Goal: Information Seeking & Learning: Find specific page/section

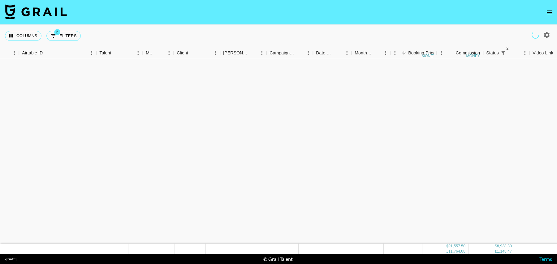
click at [68, 38] on button "2 Filters" at bounding box center [63, 36] width 34 height 10
select select "status"
select select "isNotAnyOf"
select select "status"
select select "isNotAnyOf"
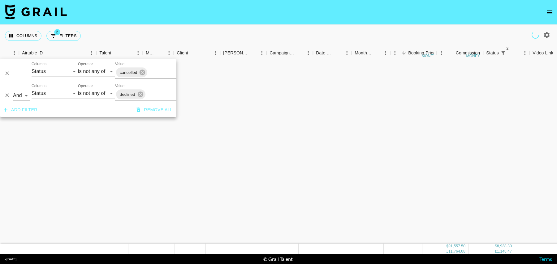
scroll to position [651, 32]
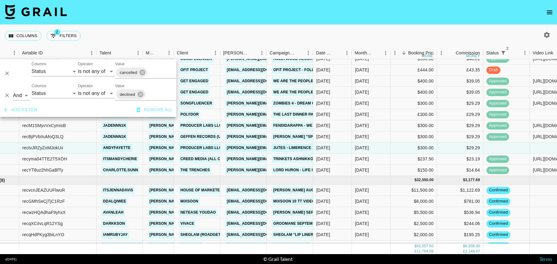
click at [24, 112] on button "Add filter" at bounding box center [20, 109] width 39 height 11
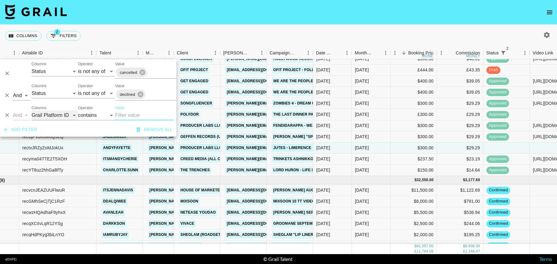
click at [49, 114] on select "Grail Platform ID Airtable ID Talent Manager Client [PERSON_NAME] Campaign (Typ…" at bounding box center [55, 115] width 46 height 10
select select "talentName"
click at [32, 110] on select "Grail Platform ID Airtable ID Talent Manager Client [PERSON_NAME] Campaign (Typ…" at bounding box center [55, 115] width 46 height 10
click at [127, 116] on input "Value" at bounding box center [144, 115] width 59 height 10
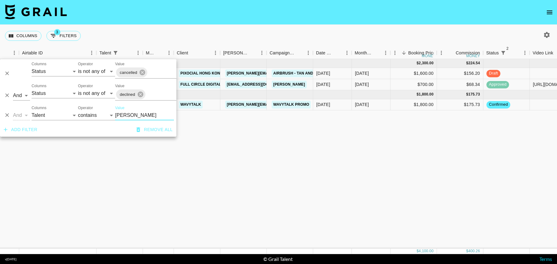
scroll to position [0, 32]
type input "[PERSON_NAME]"
click at [351, 155] on div "[DATE] ( 2 ) $ 2,300.00 $ 224.54 recZb18VbL6lk9qii jada.tiara1 [PERSON_NAME][EM…" at bounding box center [469, 154] width 1003 height 190
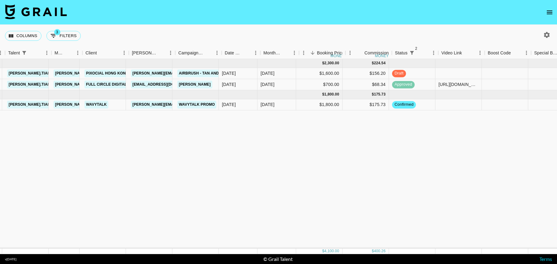
scroll to position [0, 0]
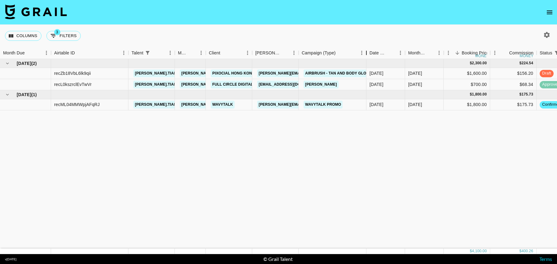
drag, startPoint x: 346, startPoint y: 55, endPoint x: 367, endPoint y: 56, distance: 21.4
click at [367, 56] on div "Campaign (Type)" at bounding box center [365, 53] width 7 height 12
click at [64, 40] on button "3 Filters" at bounding box center [63, 36] width 34 height 10
select select "status"
select select "isNotAnyOf"
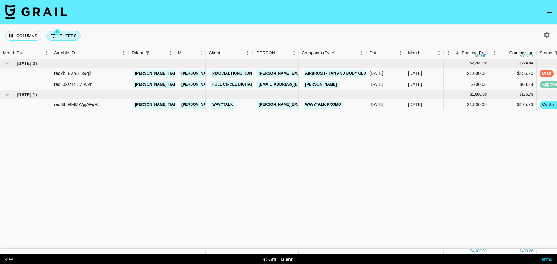
select select "status"
select select "isNotAnyOf"
select select "talentName"
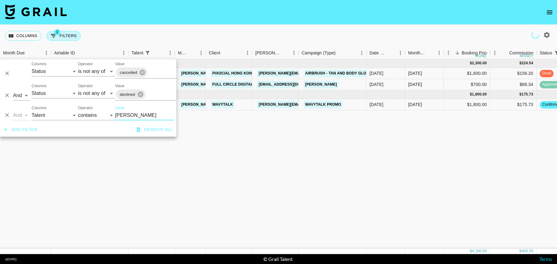
click at [64, 33] on button "3 Filters" at bounding box center [63, 36] width 34 height 10
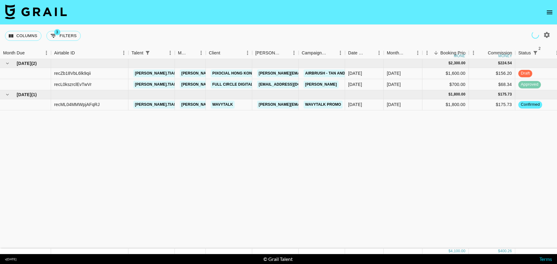
click at [62, 37] on button "3 Filters" at bounding box center [63, 36] width 34 height 10
select select "status"
select select "isNotAnyOf"
select select "status"
select select "isNotAnyOf"
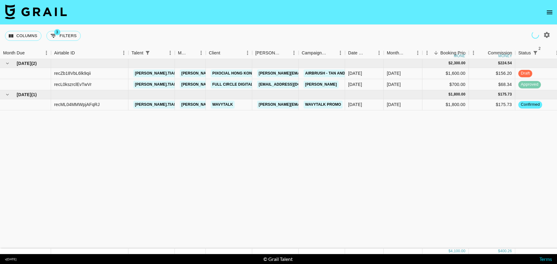
select select "talentName"
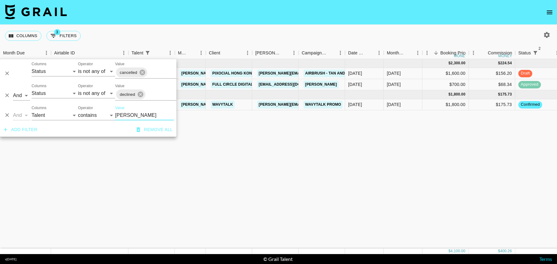
type input "g"
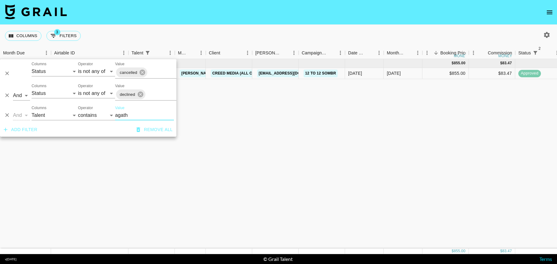
type input "agath"
click at [482, 73] on div "$83.47" at bounding box center [491, 73] width 46 height 11
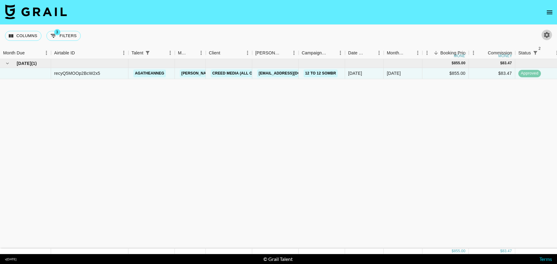
click at [549, 37] on icon "button" at bounding box center [546, 34] width 7 height 7
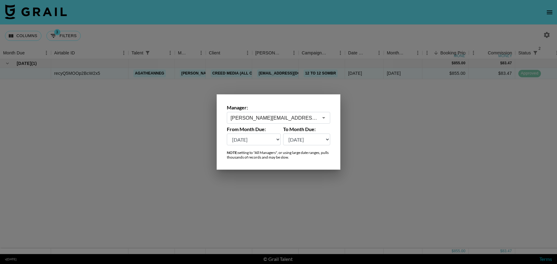
click at [245, 142] on select "[DATE] [DATE] '[DATE] May '[DATE] Mar '[DATE] Jan '[DATE] Nov '[DATE] Sep '[DAT…" at bounding box center [254, 140] width 54 height 12
select select "[DATE]"
click at [227, 134] on select "[DATE] [DATE] '[DATE] May '[DATE] Mar '[DATE] Jan '[DATE] Nov '[DATE] Sep '[DAT…" at bounding box center [254, 140] width 54 height 12
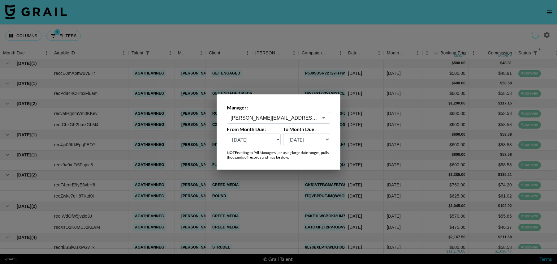
click at [270, 193] on div at bounding box center [278, 132] width 557 height 264
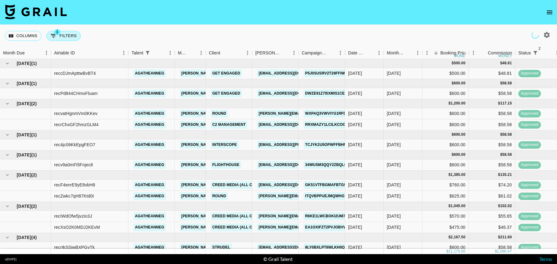
click at [59, 32] on span "3" at bounding box center [57, 32] width 6 height 6
select select "status"
select select "isNotAnyOf"
select select "status"
select select "isNotAnyOf"
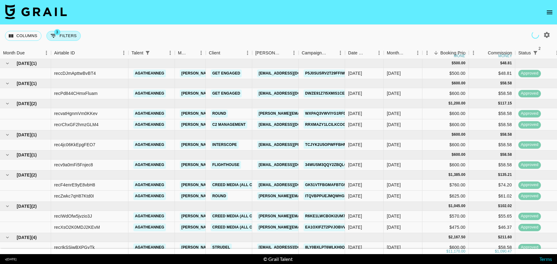
select select "talentName"
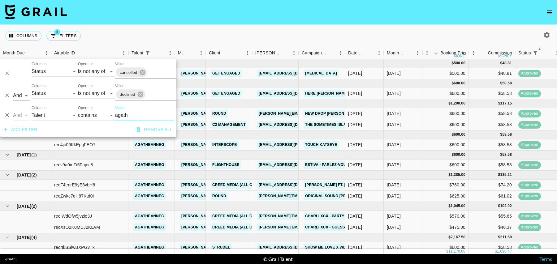
click at [31, 128] on button "Add filter" at bounding box center [20, 129] width 39 height 11
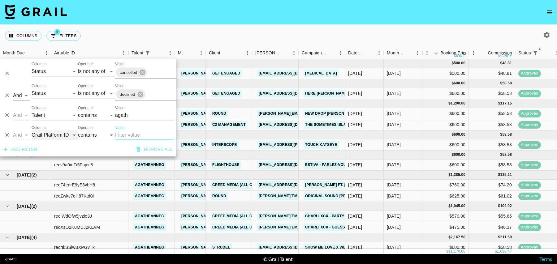
click at [40, 137] on select "Grail Platform ID Airtable ID Talent Manager Client [PERSON_NAME] Campaign (Typ…" at bounding box center [55, 135] width 46 height 10
select select "bookerId"
click at [32, 130] on select "Grail Platform ID Airtable ID Talent Manager Client [PERSON_NAME] Campaign (Typ…" at bounding box center [55, 135] width 46 height 10
select select "is"
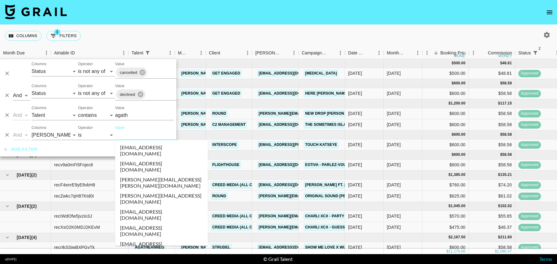
click at [139, 134] on input "Value" at bounding box center [156, 135] width 83 height 10
click at [141, 131] on input "Value" at bounding box center [156, 135] width 83 height 10
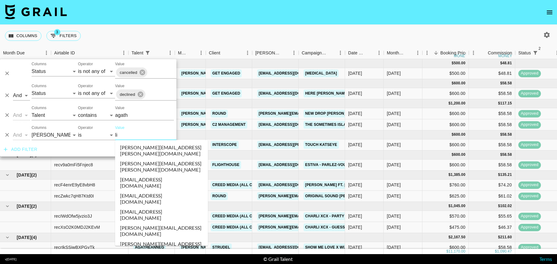
type input "liv"
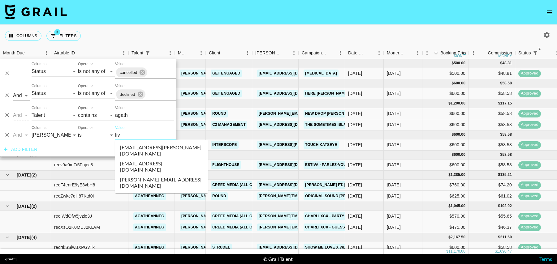
click at [139, 159] on li "[EMAIL_ADDRESS][DOMAIN_NAME]" at bounding box center [161, 167] width 93 height 16
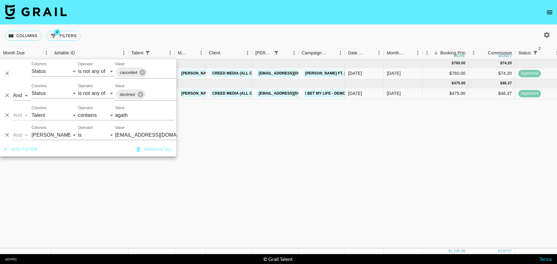
click at [402, 147] on div "[DATE] ( 1 ) $ 760.00 $ 74.20 recF4enrE9yE8vbH8 agatheanneg [PERSON_NAME][EMAIL…" at bounding box center [501, 154] width 1003 height 190
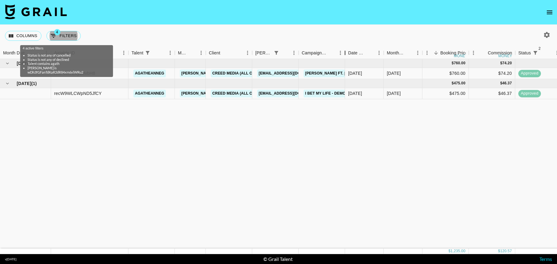
drag, startPoint x: 344, startPoint y: 56, endPoint x: 372, endPoint y: 56, distance: 28.1
click at [354, 56] on div "Month Due Airtable ID Talent Manager Client [PERSON_NAME] Campaign (Type) Date …" at bounding box center [501, 53] width 1003 height 12
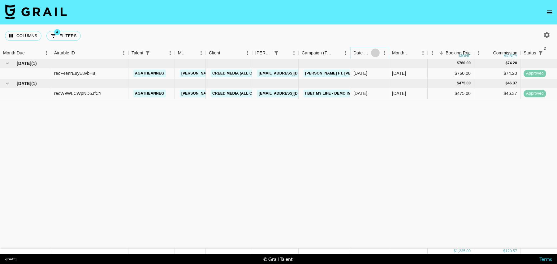
click at [372, 56] on button "Sort" at bounding box center [375, 53] width 9 height 9
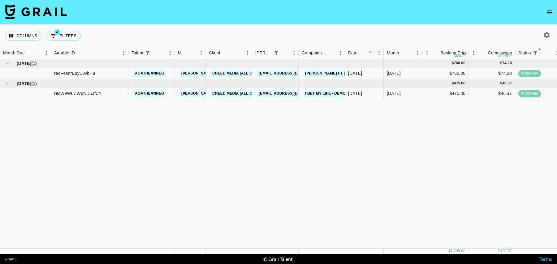
drag, startPoint x: 372, startPoint y: 56, endPoint x: 370, endPoint y: 70, distance: 13.8
click at [370, 70] on div "Month Due Airtable ID Talent Manager Client [PERSON_NAME] Campaign (Type) Date …" at bounding box center [278, 150] width 557 height 207
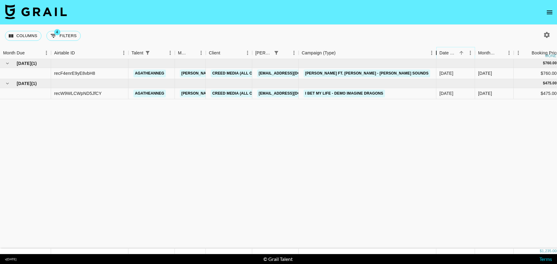
drag, startPoint x: 344, startPoint y: 54, endPoint x: 435, endPoint y: 50, distance: 91.0
click at [435, 50] on div "Campaign (Type)" at bounding box center [435, 53] width 7 height 12
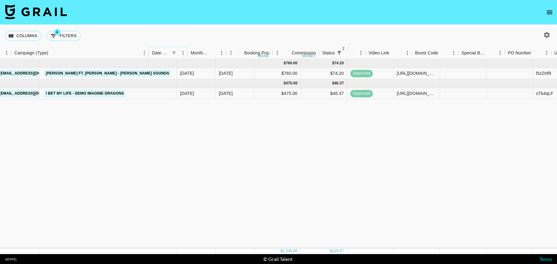
scroll to position [0, 289]
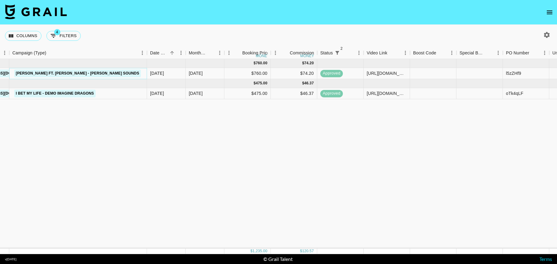
click at [113, 71] on link "[PERSON_NAME] ft. [PERSON_NAME] - [PERSON_NAME] Sounds" at bounding box center [77, 74] width 126 height 8
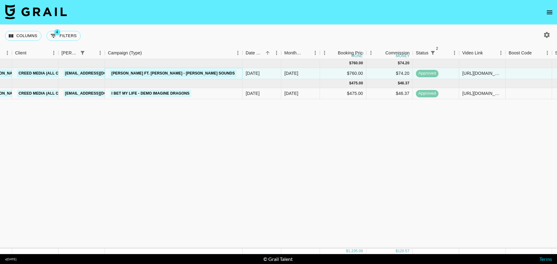
scroll to position [0, 158]
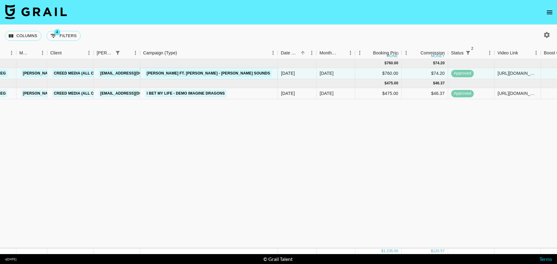
click at [172, 74] on link "[PERSON_NAME] ft. [PERSON_NAME] - [PERSON_NAME] Sounds" at bounding box center [208, 74] width 126 height 8
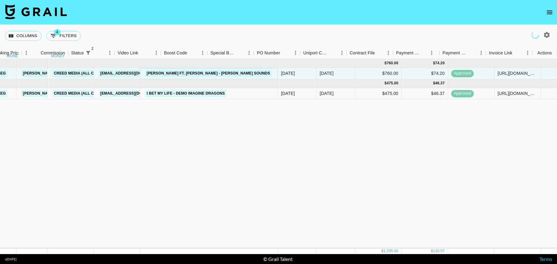
scroll to position [0, 447]
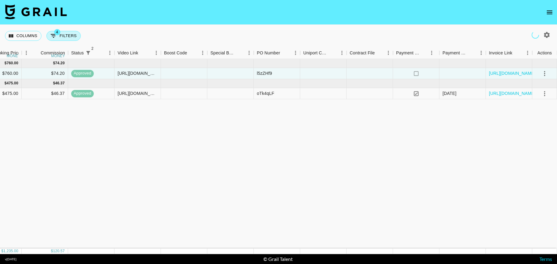
click at [61, 41] on div "Columns 4 Filters + Booking" at bounding box center [44, 36] width 78 height 22
click at [62, 38] on button "4 Filters" at bounding box center [63, 36] width 34 height 10
select select "status"
select select "isNotAnyOf"
select select "status"
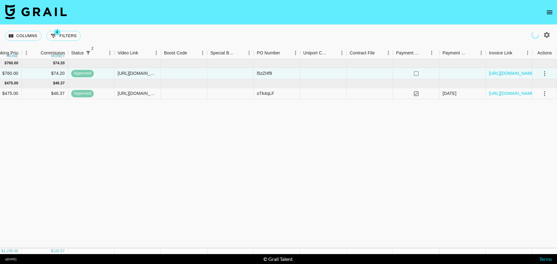
select select "isNotAnyOf"
select select "talentName"
select select "bookerId"
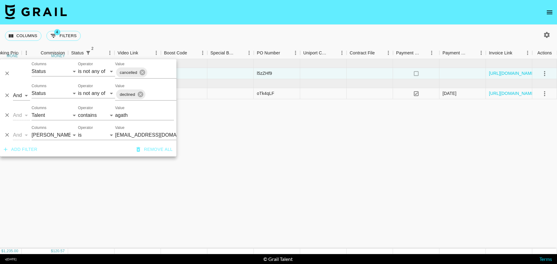
click at [127, 112] on input "agath" at bounding box center [144, 115] width 59 height 10
type input "id"
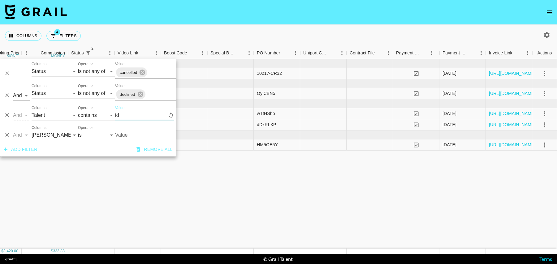
type input "[EMAIL_ADDRESS][DOMAIN_NAME]"
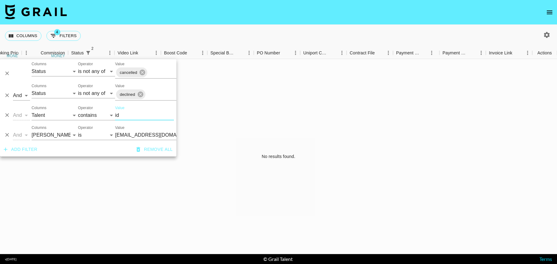
type input "idn"
type input "[EMAIL_ADDRESS][DOMAIN_NAME]"
type input "indi"
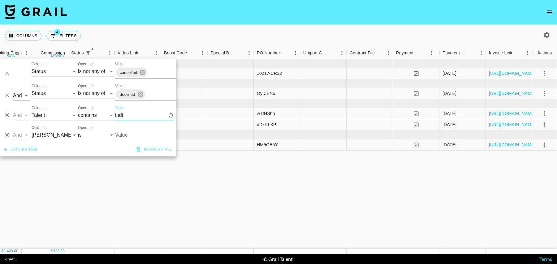
type input "[EMAIL_ADDRESS][DOMAIN_NAME]"
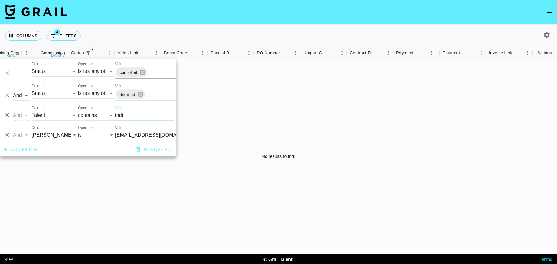
type input "ind"
type input "[EMAIL_ADDRESS][DOMAIN_NAME]"
type input "indy"
type input "[EMAIL_ADDRESS][DOMAIN_NAME]"
type input "indy"
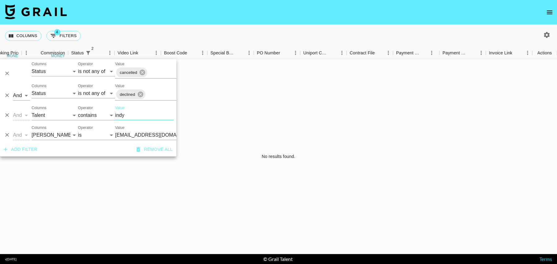
click at [8, 134] on icon "Delete" at bounding box center [7, 135] width 4 height 4
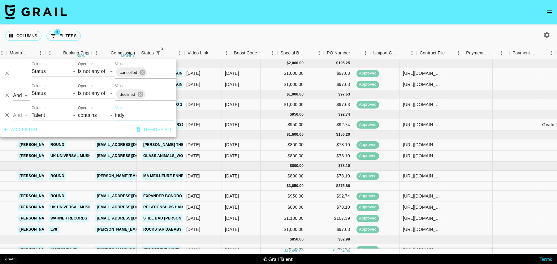
scroll to position [0, 0]
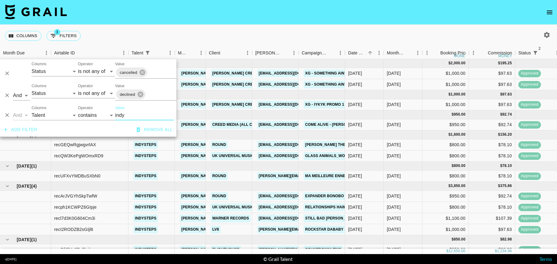
click at [27, 131] on button "Add filter" at bounding box center [20, 129] width 39 height 11
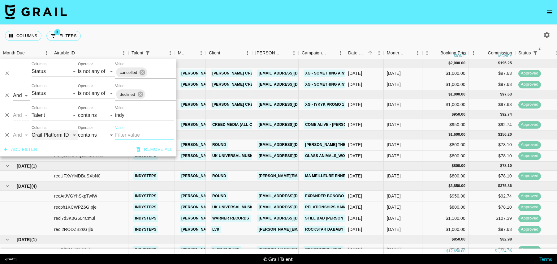
click at [51, 139] on select "Grail Platform ID Airtable ID Talent Manager Client [PERSON_NAME] Campaign (Typ…" at bounding box center [55, 135] width 46 height 10
select select "campaign"
click at [32, 130] on select "Grail Platform ID Airtable ID Talent Manager Client [PERSON_NAME] Campaign (Typ…" at bounding box center [55, 135] width 46 height 10
click at [124, 135] on input "Value" at bounding box center [144, 135] width 59 height 10
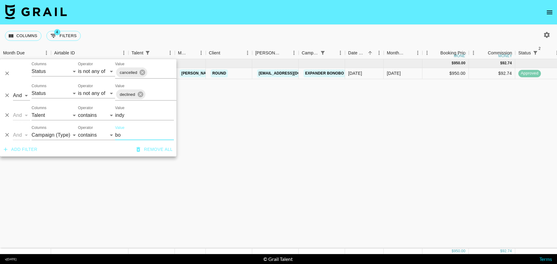
type input "bo"
click at [222, 153] on div "[DATE] ( 1 ) $ 950.00 $ 92.74 recArJVGYhSkpTwfW indysteps [PERSON_NAME][EMAIL_A…" at bounding box center [501, 154] width 1003 height 190
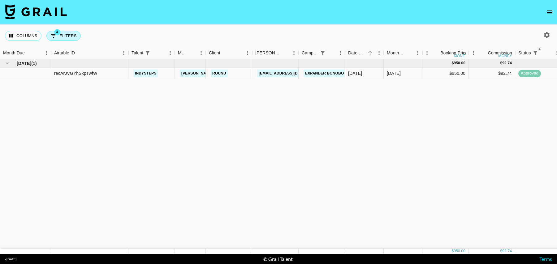
click at [64, 40] on button "4 Filters" at bounding box center [63, 36] width 34 height 10
select select "status"
select select "isNotAnyOf"
select select "status"
select select "isNotAnyOf"
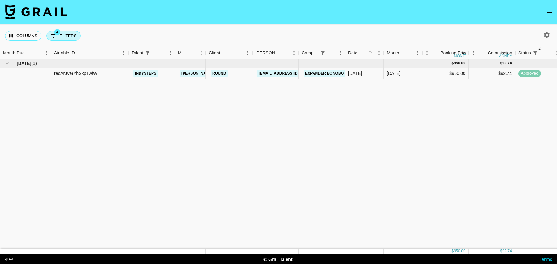
select select "talentName"
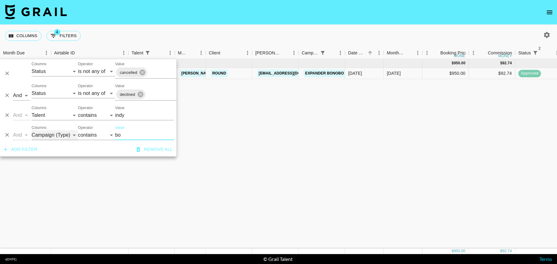
click at [43, 133] on select "Grail Platform ID Airtable ID Talent Manager Client [PERSON_NAME] Campaign (Typ…" at bounding box center [55, 135] width 46 height 10
select select "clientId"
click at [32, 130] on select "Grail Platform ID Airtable ID Talent Manager Client [PERSON_NAME] Campaign (Typ…" at bounding box center [55, 135] width 46 height 10
select select "is"
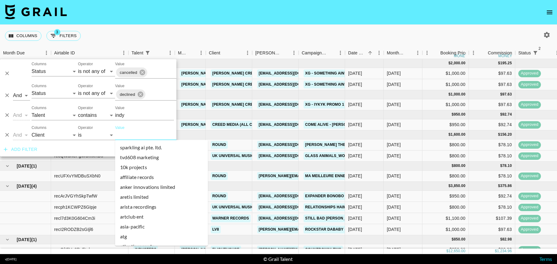
click at [123, 136] on input "Value" at bounding box center [156, 135] width 83 height 10
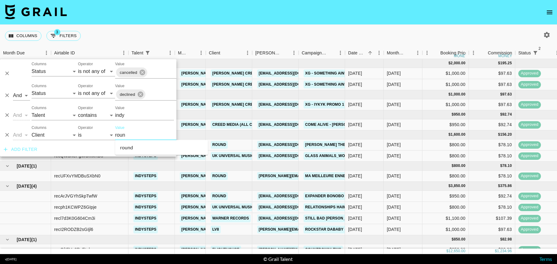
type input "round"
click at [141, 150] on li "round" at bounding box center [161, 148] width 93 height 10
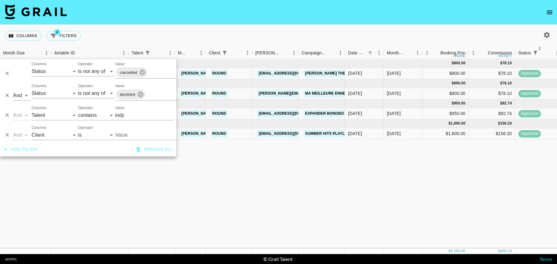
type input "Round"
click at [355, 167] on div "[DATE] ( 1 ) $ 800.00 $ 78.10 recGEQwRgjwgvrlAX indysteps [PERSON_NAME][EMAIL_A…" at bounding box center [501, 154] width 1003 height 190
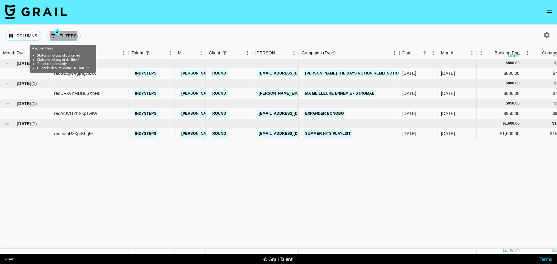
drag, startPoint x: 346, startPoint y: 57, endPoint x: 400, endPoint y: 57, distance: 54.1
click at [400, 57] on div "Campaign (Type)" at bounding box center [398, 53] width 7 height 12
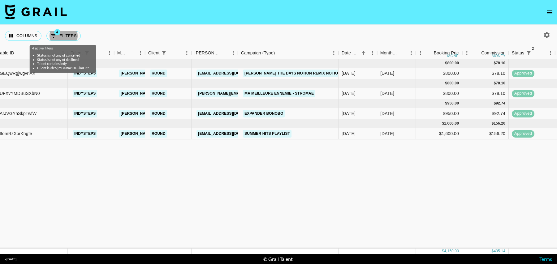
scroll to position [0, 62]
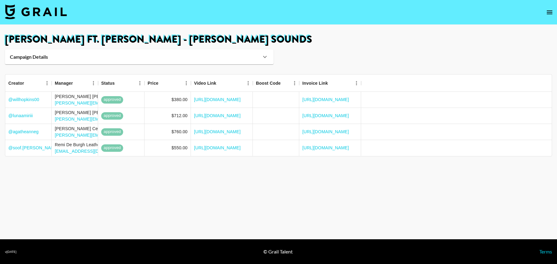
click at [108, 60] on div "Campaign Details" at bounding box center [139, 56] width 268 height 15
